Goal: Check status: Check status

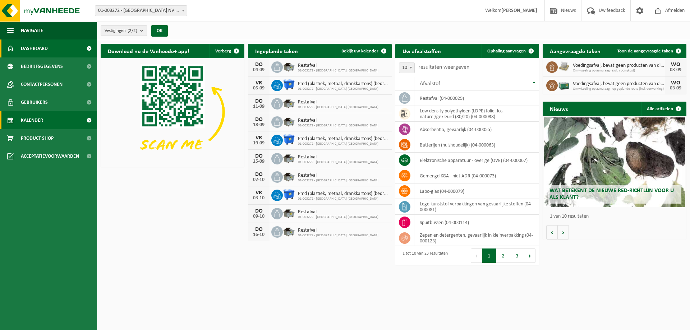
click at [34, 121] on span "Kalender" at bounding box center [32, 120] width 22 height 18
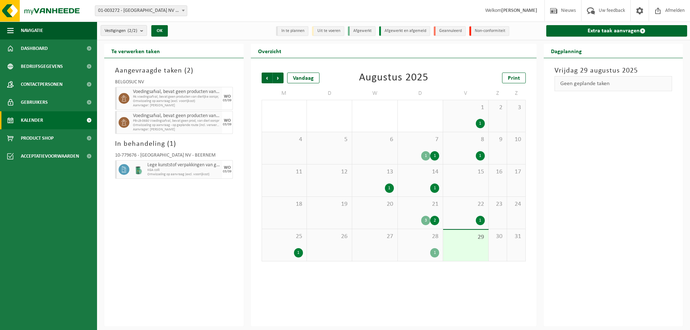
click at [435, 251] on div "1" at bounding box center [434, 252] width 9 height 9
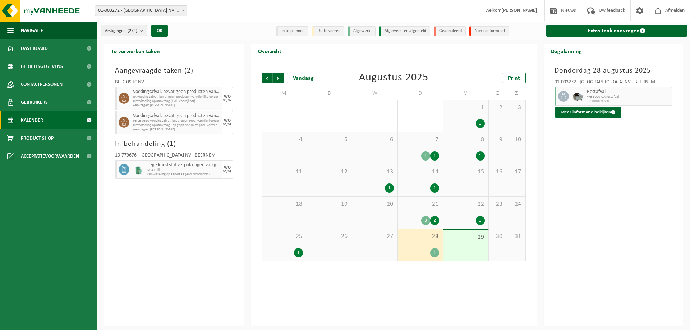
click at [465, 241] on div "29" at bounding box center [465, 245] width 45 height 31
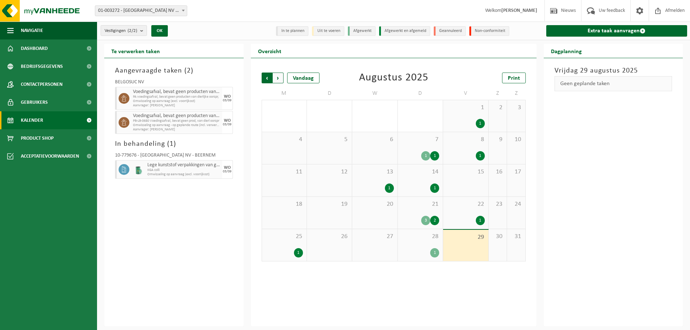
click at [280, 75] on span "Volgende" at bounding box center [278, 78] width 11 height 11
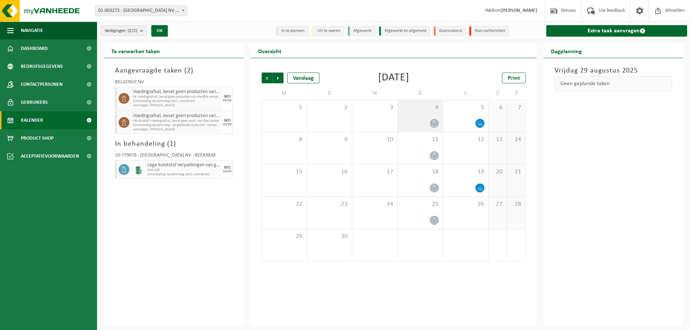
click at [427, 115] on div "4" at bounding box center [420, 116] width 45 height 32
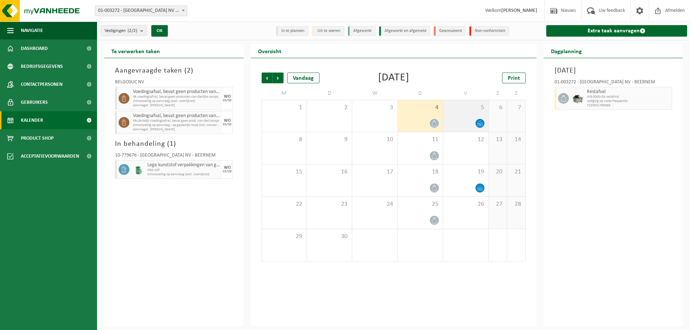
click at [462, 113] on div "5" at bounding box center [465, 116] width 45 height 32
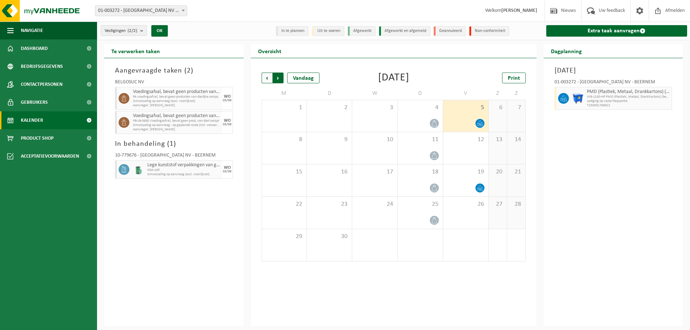
click at [264, 80] on span "Vorige" at bounding box center [266, 78] width 11 height 11
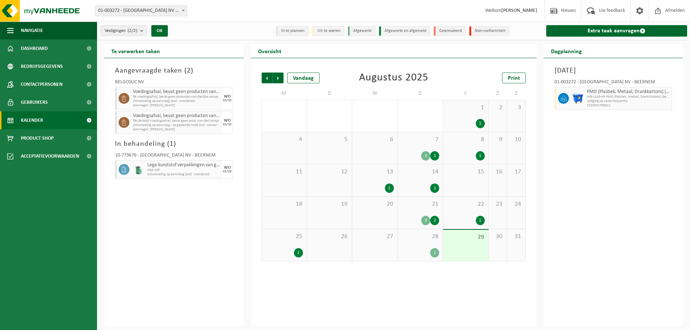
click at [298, 237] on span "25" at bounding box center [283, 237] width 37 height 8
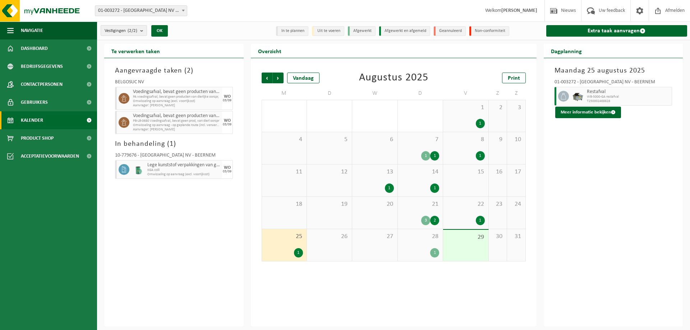
click at [412, 237] on span "28" at bounding box center [420, 237] width 38 height 8
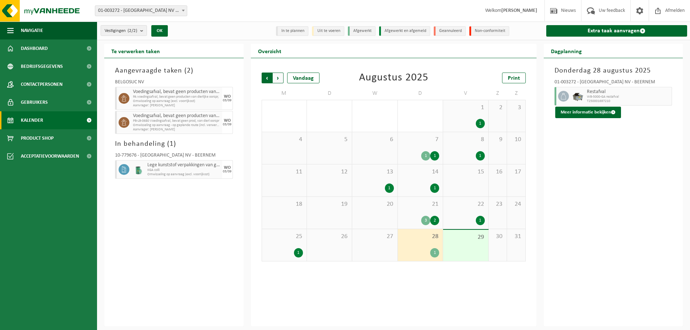
click at [276, 78] on span "Volgende" at bounding box center [278, 78] width 11 height 11
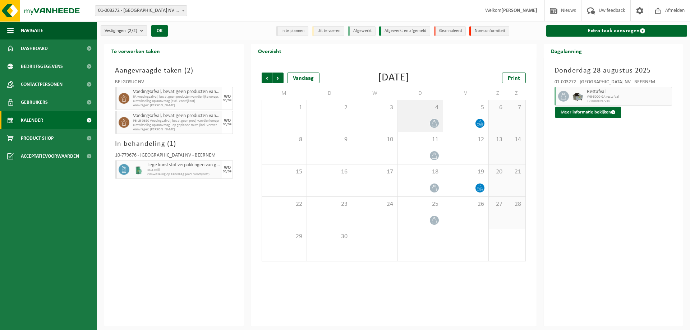
click at [413, 108] on span "4" at bounding box center [420, 108] width 38 height 8
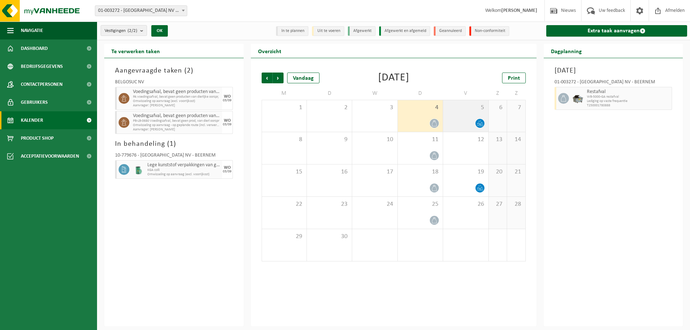
click at [464, 110] on span "5" at bounding box center [465, 108] width 38 height 8
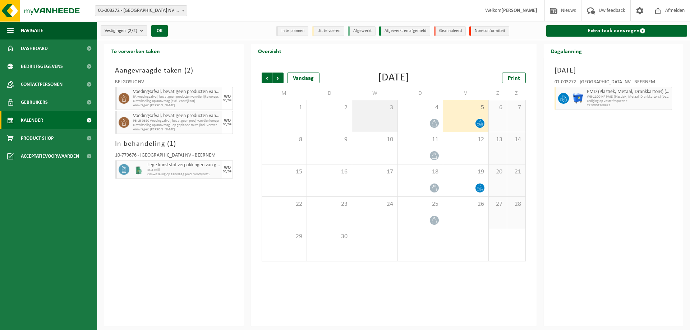
click at [384, 112] on div "3" at bounding box center [374, 116] width 45 height 32
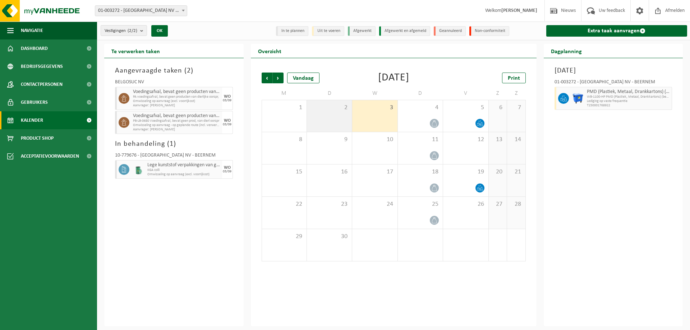
click at [341, 113] on div "2" at bounding box center [329, 116] width 45 height 32
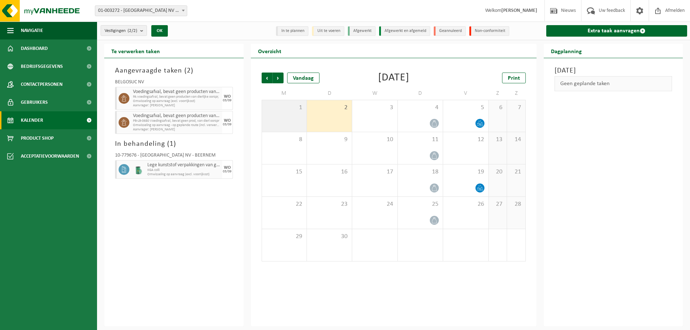
click at [291, 117] on div "1" at bounding box center [284, 116] width 45 height 32
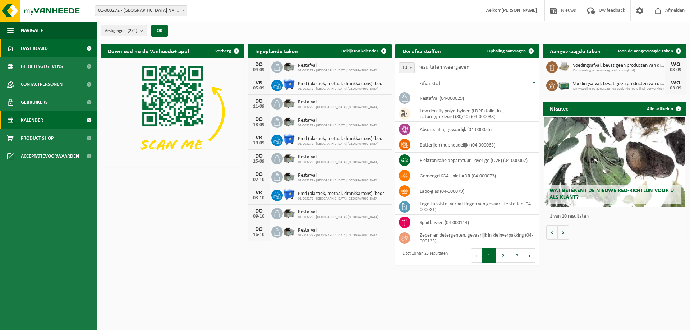
click at [49, 119] on link "Kalender" at bounding box center [48, 120] width 97 height 18
